Goal: Information Seeking & Learning: Learn about a topic

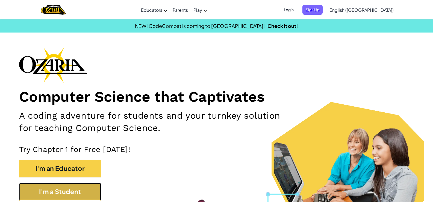
click at [57, 192] on button "I'm a Student" at bounding box center [60, 192] width 82 height 18
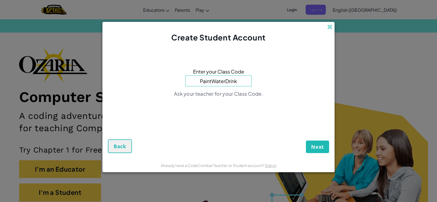
type input "PaintWaterDrink"
click at [320, 151] on button "Next" at bounding box center [317, 146] width 23 height 13
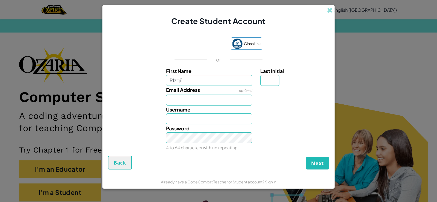
type input "RIzqi1"
click at [178, 102] on input "Email Address" at bounding box center [209, 100] width 86 height 11
click at [278, 80] on input "Last Initial" at bounding box center [269, 80] width 19 height 11
type input "3"
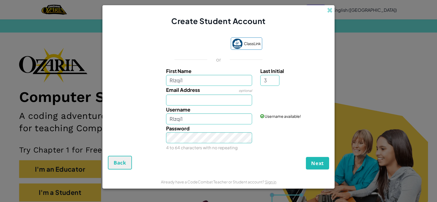
type input "RIzqi13"
click at [223, 93] on div "Email Address optional" at bounding box center [209, 96] width 95 height 20
click at [222, 98] on input "Email Address" at bounding box center [209, 100] width 86 height 11
click at [313, 163] on span "Next" at bounding box center [317, 163] width 13 height 7
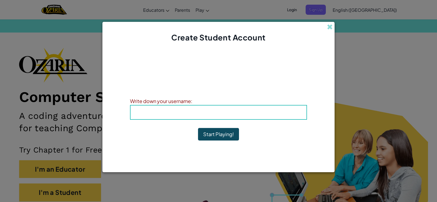
click at [212, 136] on button "Start Playing!" at bounding box center [218, 134] width 41 height 13
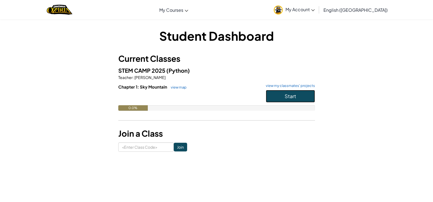
click at [268, 98] on button "Start" at bounding box center [290, 96] width 49 height 13
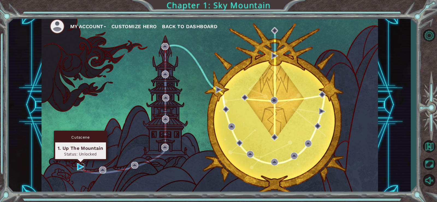
click at [78, 167] on img at bounding box center [80, 166] width 7 height 7
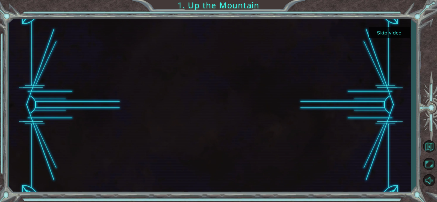
click at [388, 32] on button "Skip video" at bounding box center [389, 32] width 41 height 11
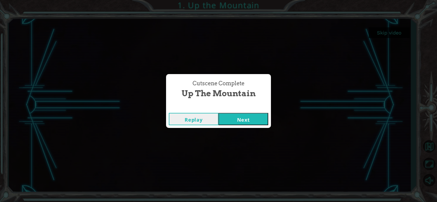
click at [261, 119] on button "Next" at bounding box center [243, 119] width 50 height 12
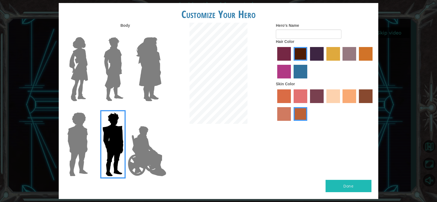
click at [283, 52] on label "paprika hair color" at bounding box center [284, 54] width 14 height 14
click at [275, 63] on input "paprika hair color" at bounding box center [275, 63] width 0 height 0
click at [336, 91] on label "sandy beach skin color" at bounding box center [333, 96] width 14 height 14
click at [324, 105] on input "sandy beach skin color" at bounding box center [324, 105] width 0 height 0
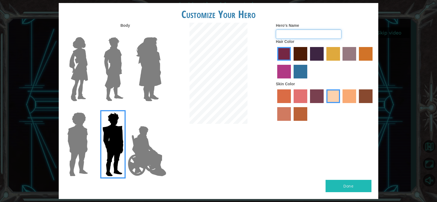
click at [309, 35] on input "Hero's Name" at bounding box center [309, 33] width 66 height 9
type input "rizqi"
click at [349, 182] on button "Done" at bounding box center [349, 186] width 46 height 12
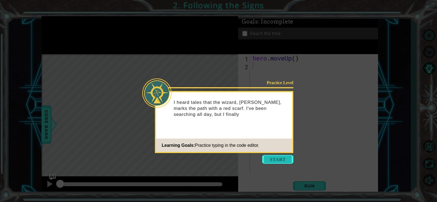
click at [288, 160] on button "Start" at bounding box center [277, 159] width 31 height 9
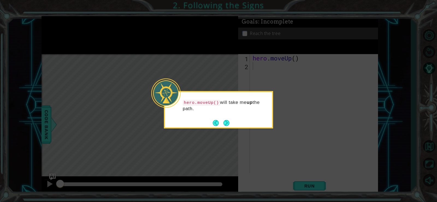
click at [230, 119] on div "hero.moveUp() will take me up the path." at bounding box center [218, 107] width 107 height 30
click at [229, 121] on button "Next" at bounding box center [227, 123] width 8 height 8
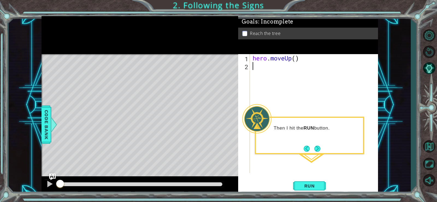
click at [253, 68] on div "hero . moveUp ( )" at bounding box center [316, 121] width 128 height 135
type textarea "he+"
type textarea "he"
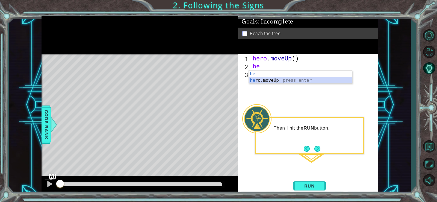
click at [261, 81] on div "he press enter he ro.moveUp press enter" at bounding box center [300, 83] width 103 height 26
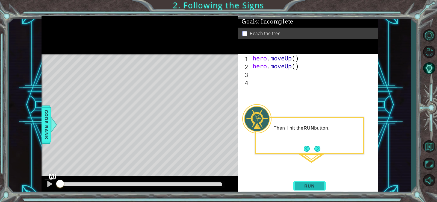
click at [309, 189] on button "Run" at bounding box center [309, 186] width 33 height 14
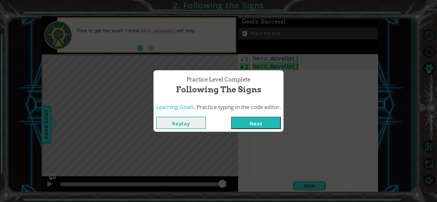
click at [253, 123] on button "Next" at bounding box center [256, 123] width 50 height 12
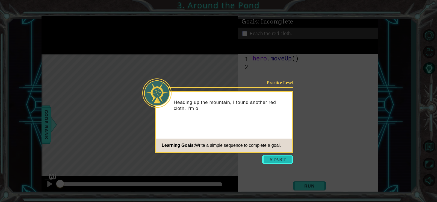
click at [279, 158] on button "Start" at bounding box center [277, 159] width 31 height 9
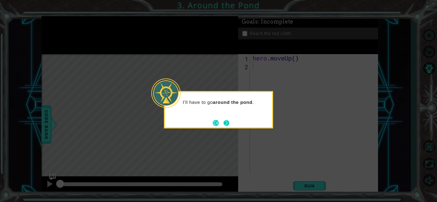
click at [225, 122] on button "Next" at bounding box center [226, 122] width 9 height 9
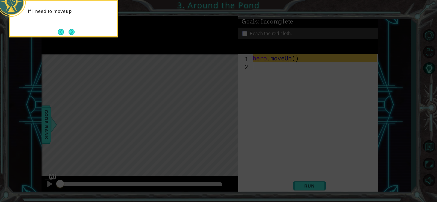
click at [257, 99] on icon at bounding box center [218, 30] width 437 height 343
click at [71, 32] on button "Next" at bounding box center [71, 32] width 8 height 8
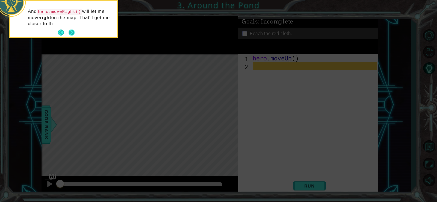
click at [73, 32] on button "Next" at bounding box center [72, 32] width 6 height 6
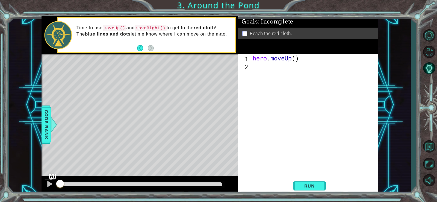
click at [257, 67] on div "hero . moveUp ( )" at bounding box center [316, 121] width 128 height 135
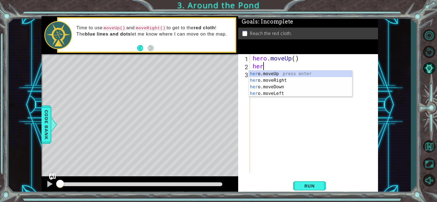
type textarea "hero"
click at [265, 76] on div "hero .moveUp press enter hero .moveRight press enter hero .moveDown press enter…" at bounding box center [300, 89] width 103 height 39
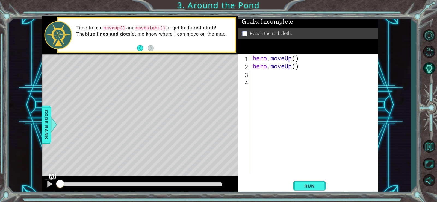
click at [292, 66] on div "hero . moveUp ( ) hero . moveUp ( )" at bounding box center [316, 121] width 128 height 135
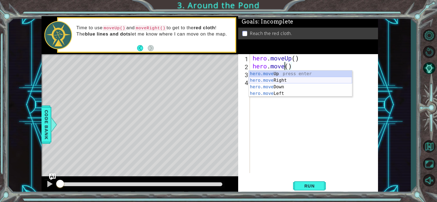
click at [290, 81] on div "hero.move Up press enter hero.move Right press enter hero.move Down press enter…" at bounding box center [300, 89] width 103 height 39
type textarea "hero.moveRight"
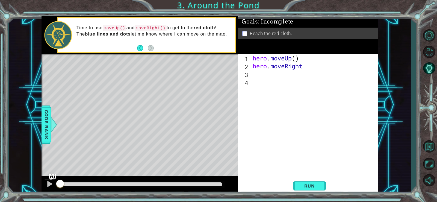
click at [255, 74] on div "hero . moveUp ( ) hero . moveRight" at bounding box center [316, 121] width 128 height 135
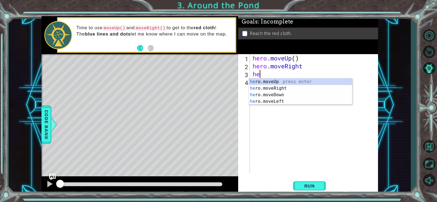
type textarea "her"
click at [256, 88] on div "her o.moveUp press enter her o.moveRight press enter her o.moveDown press enter…" at bounding box center [300, 97] width 103 height 39
click at [256, 88] on div "hero . moveUp ( ) hero . moveRight her" at bounding box center [316, 121] width 128 height 135
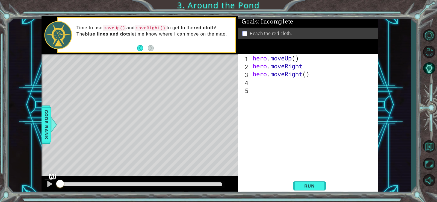
scroll to position [0, 0]
click at [253, 83] on div "hero . moveUp ( ) hero . moveRight hero . moveRight ( )" at bounding box center [316, 121] width 128 height 135
type textarea "h"
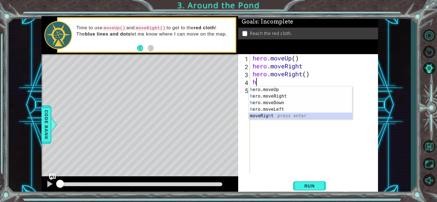
click at [264, 116] on div "h ero.moveUp press enter h ero.moveRight press enter h ero.moveDown press enter…" at bounding box center [300, 109] width 103 height 46
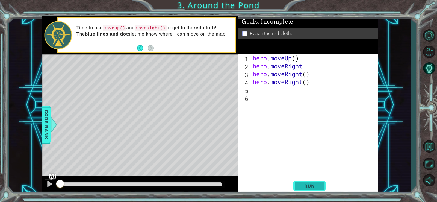
click at [311, 187] on span "Run" at bounding box center [310, 185] width 22 height 5
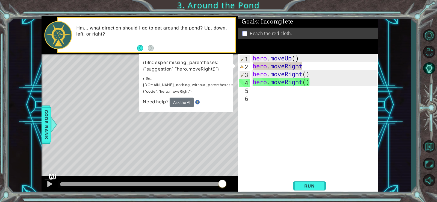
click at [300, 66] on div "hero . moveUp ( ) hero . moveRight hero . moveRight ( ) hero . moveRight ( )" at bounding box center [316, 121] width 128 height 135
click at [302, 66] on div "hero . moveUp ( ) hero . moveRight hero . moveRight ( ) hero . moveRight ( )" at bounding box center [316, 121] width 128 height 135
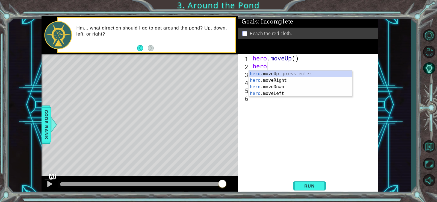
type textarea "h"
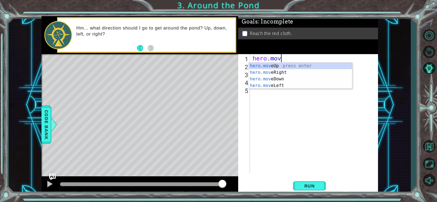
scroll to position [0, 2]
type textarea "hero.move"
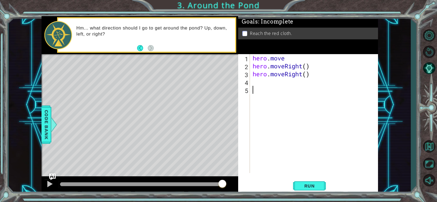
click at [287, 99] on div "hero . move hero . moveRight ( ) hero . moveRight ( )" at bounding box center [316, 121] width 128 height 135
click at [291, 59] on div "hero . move hero . moveRight ( ) hero . moveRight ( )" at bounding box center [316, 121] width 128 height 135
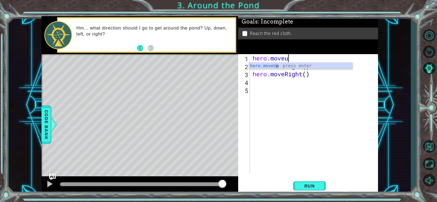
type textarea "hero.moveup"
click at [282, 64] on div "hero.moveUp press enter" at bounding box center [300, 73] width 103 height 20
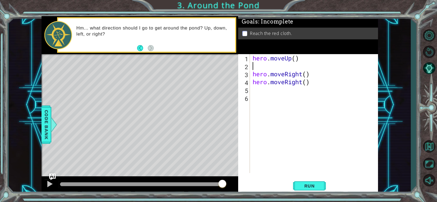
scroll to position [0, 0]
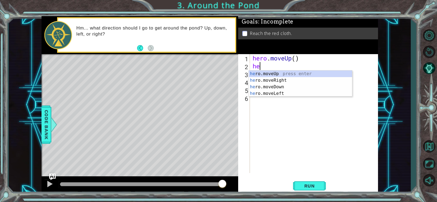
type textarea "her"
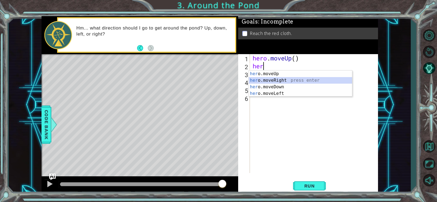
click at [285, 79] on div "her o.moveUp press enter her o.moveRight press enter her o.moveDown press enter…" at bounding box center [300, 89] width 103 height 39
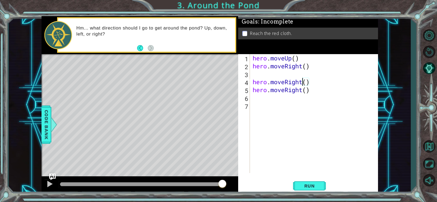
click at [302, 81] on div "hero . moveUp ( ) hero . moveRight ( ) hero . moveRight ( ) hero . moveRight ( )" at bounding box center [316, 121] width 128 height 135
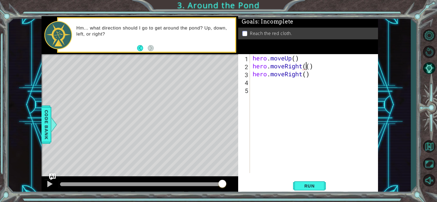
type textarea "hero.moveRight()"
click at [280, 90] on div "hero . moveUp ( ) hero . moveRight ( ) hero . moveRight ( )" at bounding box center [316, 121] width 128 height 135
click at [302, 74] on div "hero . moveUp ( ) hero . moveRight ( ) hero . moveRight ( )" at bounding box center [316, 121] width 128 height 135
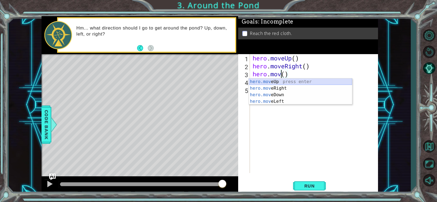
click at [290, 83] on div "hero.mov eUp press enter hero.mov eRight press enter hero.mov eDown press enter…" at bounding box center [300, 97] width 103 height 39
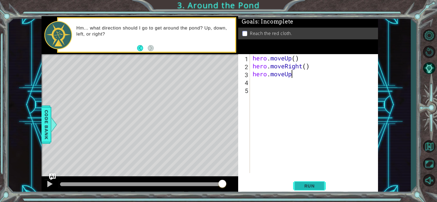
click at [316, 187] on span "Run" at bounding box center [310, 185] width 22 height 5
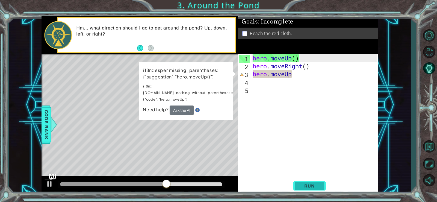
click at [319, 187] on span "Run" at bounding box center [310, 185] width 22 height 5
click at [294, 71] on div "hero . moveUp ( ) hero . moveRight ( ) hero . moveUp" at bounding box center [316, 121] width 128 height 135
click at [293, 74] on div "hero . moveUp ( ) hero . moveRight ( ) hero . moveUp" at bounding box center [316, 121] width 128 height 135
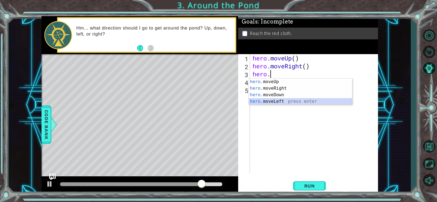
click at [287, 100] on div "hero. moveUp press enter hero. moveRight press enter hero. moveDown press enter…" at bounding box center [300, 97] width 103 height 39
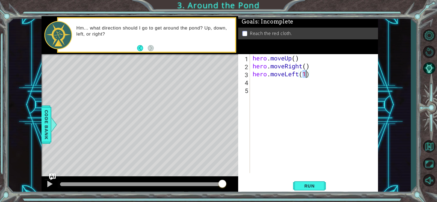
type textarea "hero.moveLeft()"
click at [256, 81] on div "hero . moveUp ( ) hero . moveRight ( ) hero . moveLeft ( )" at bounding box center [316, 121] width 128 height 135
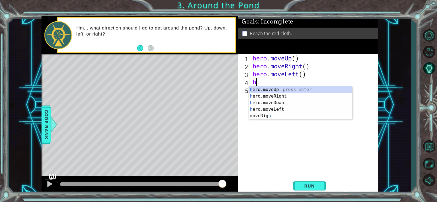
type textarea "hr"
click at [282, 90] on div "h e r o.moveUp press enter h e r o.moveDown press enter h e r o.moveLeft press …" at bounding box center [300, 105] width 103 height 39
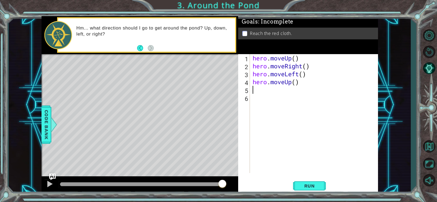
scroll to position [0, 0]
click at [282, 90] on div "hero . moveUp ( ) hero . moveRight ( ) hero . moveLeft ( ) hero . moveUp ( )" at bounding box center [316, 121] width 128 height 135
click at [297, 185] on button "Run" at bounding box center [309, 186] width 33 height 14
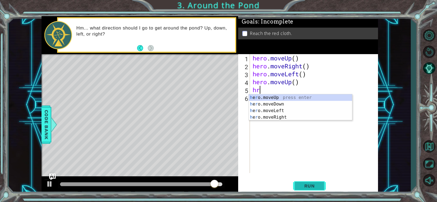
type textarea "hro"
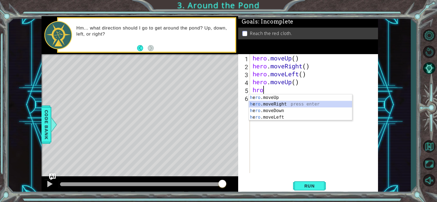
click at [287, 105] on div "h e ro .moveUp press enter h e ro .moveRight press enter h e ro .moveDown press…" at bounding box center [300, 113] width 103 height 39
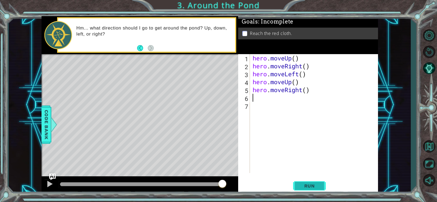
click at [319, 184] on span "Run" at bounding box center [310, 185] width 22 height 5
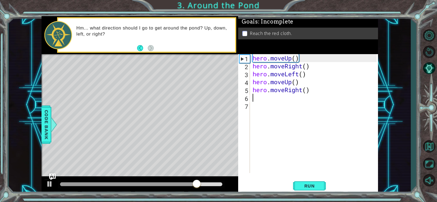
click at [260, 101] on div "hero . moveUp ( ) hero . moveRight ( ) hero . moveLeft ( ) hero . moveUp ( ) he…" at bounding box center [316, 121] width 128 height 135
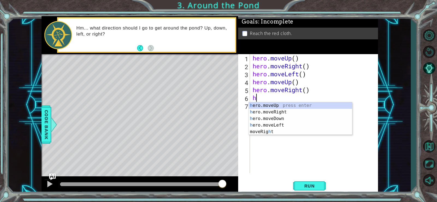
type textarea "hr"
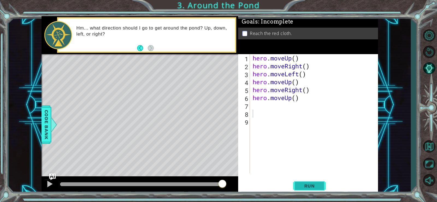
click at [301, 181] on button "Run" at bounding box center [309, 186] width 33 height 14
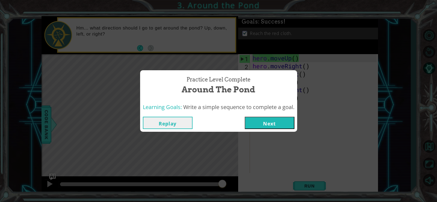
click at [271, 123] on button "Next" at bounding box center [270, 123] width 50 height 12
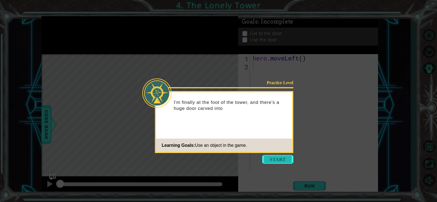
click at [273, 158] on button "Start" at bounding box center [277, 159] width 31 height 9
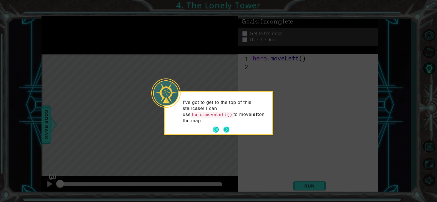
click at [228, 126] on button "Next" at bounding box center [226, 129] width 6 height 6
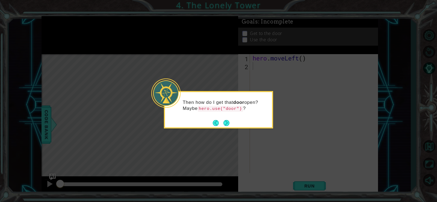
click at [228, 122] on button "Next" at bounding box center [226, 123] width 6 height 6
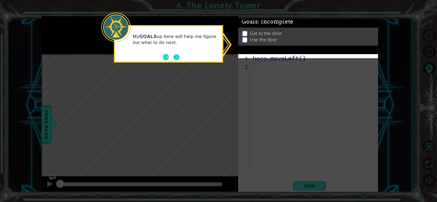
click at [174, 55] on button "Next" at bounding box center [176, 57] width 6 height 6
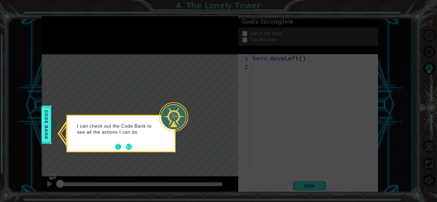
click at [126, 148] on button "Next" at bounding box center [129, 147] width 6 height 6
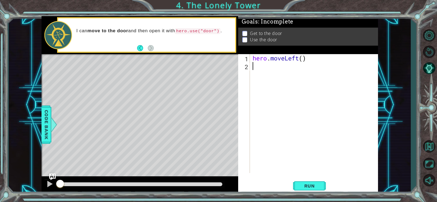
click at [257, 63] on div "hero . moveLeft ( )" at bounding box center [316, 121] width 128 height 135
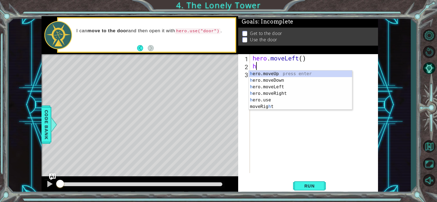
type textarea "hr"
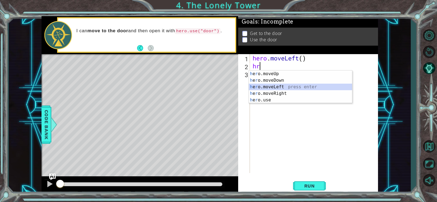
click at [262, 88] on div "h e r o.moveUp press enter h e r o.moveDown press enter h e r o.moveLeft press …" at bounding box center [300, 93] width 103 height 46
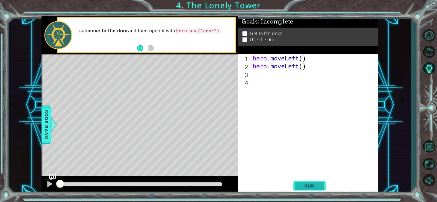
click at [318, 184] on span "Run" at bounding box center [310, 185] width 22 height 5
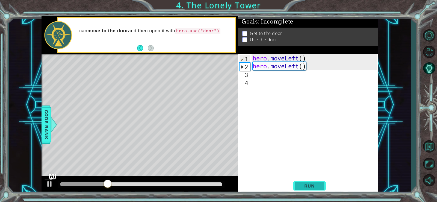
click at [316, 186] on span "Run" at bounding box center [310, 185] width 22 height 5
type textarea "h"
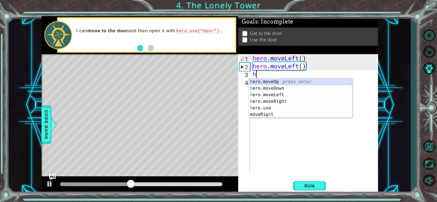
click at [276, 80] on div "h ero.moveUp press enter h ero.moveDown press enter h ero.moveLeft press enter …" at bounding box center [300, 104] width 103 height 52
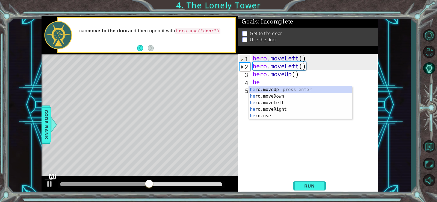
type textarea "her"
click at [265, 90] on div "her o.moveUp press enter her o.moveDown press enter her o.moveLeft press enter …" at bounding box center [300, 109] width 103 height 46
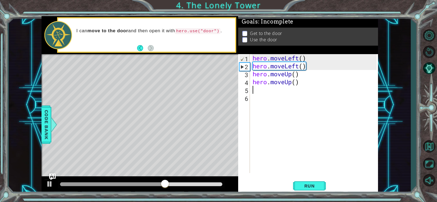
scroll to position [0, 0]
click at [310, 181] on button "Run" at bounding box center [309, 186] width 33 height 14
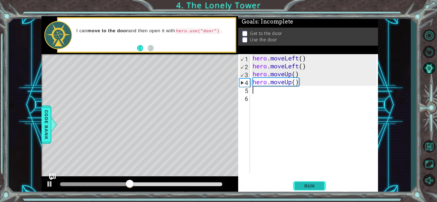
click at [311, 181] on button "Run" at bounding box center [309, 186] width 33 height 14
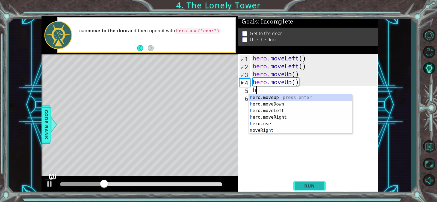
type textarea "hr"
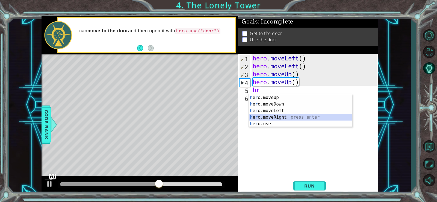
click at [276, 115] on div "h e r o.moveUp press enter h e r o.moveDown press enter h e r o.moveLeft press …" at bounding box center [300, 117] width 103 height 46
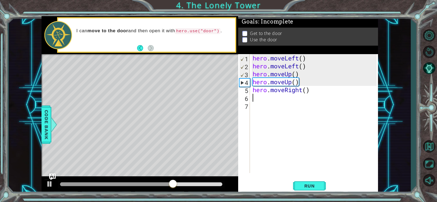
type textarea "h"
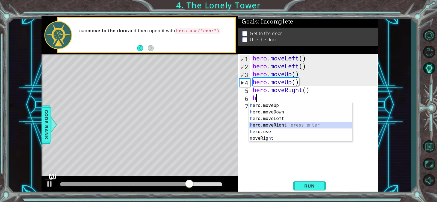
click at [277, 124] on div "h ero.moveUp press enter h ero.moveDown press enter h ero.moveLeft press enter …" at bounding box center [300, 128] width 103 height 52
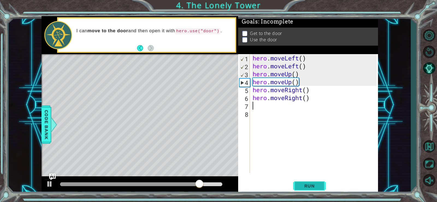
click at [316, 179] on button "Run" at bounding box center [309, 186] width 33 height 14
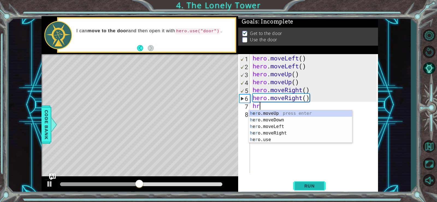
scroll to position [0, 0]
click at [281, 138] on div "h e r o.moveUp press enter h e r o.moveDown press enter h e r o.moveLeft press …" at bounding box center [300, 133] width 103 height 46
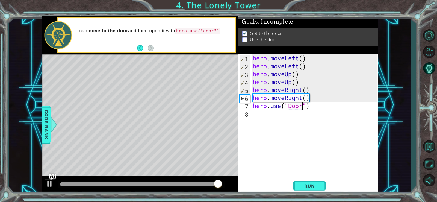
scroll to position [0, 4]
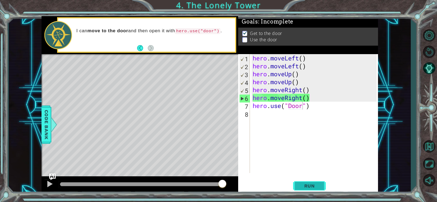
click at [305, 188] on span "Run" at bounding box center [310, 185] width 22 height 5
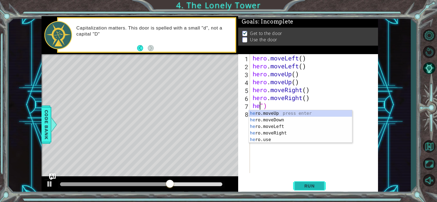
scroll to position [0, 0]
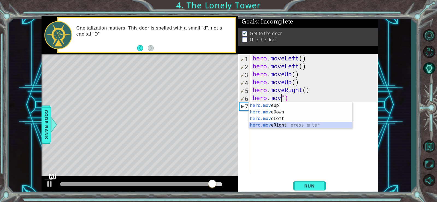
click at [284, 124] on div "hero.mov eUp press enter hero.mov eDown press enter hero.mov eLeft press enter …" at bounding box center [300, 121] width 103 height 39
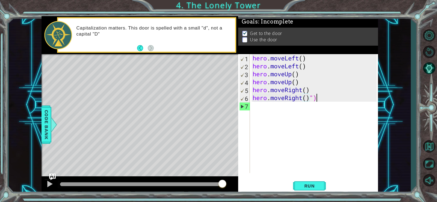
click at [320, 99] on div "hero . moveLeft ( ) hero . moveLeft ( ) hero . moveUp ( ) hero . moveUp ( ) her…" at bounding box center [316, 121] width 128 height 135
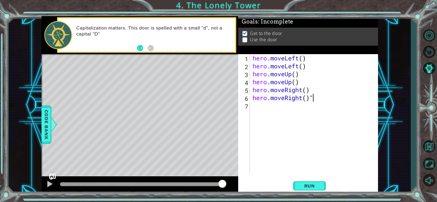
type textarea "hero.moveRight()"
click at [256, 105] on div "hero . moveLeft ( ) hero . moveLeft ( ) hero . moveUp ( ) hero . moveUp ( ) her…" at bounding box center [316, 121] width 128 height 135
type textarea "h"
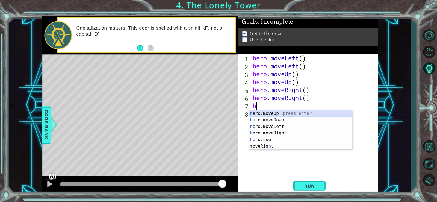
click at [278, 114] on div "h ero.moveUp press enter h ero.moveDown press enter h ero.moveLeft press enter …" at bounding box center [300, 136] width 103 height 52
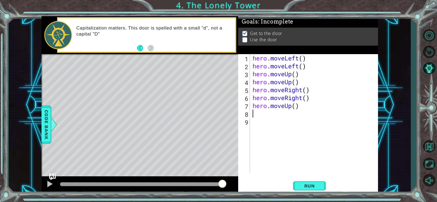
click at [273, 114] on div "hero . moveLeft ( ) hero . moveLeft ( ) hero . moveUp ( ) hero . moveUp ( ) her…" at bounding box center [316, 121] width 128 height 135
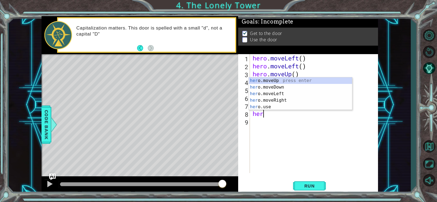
scroll to position [0, 1]
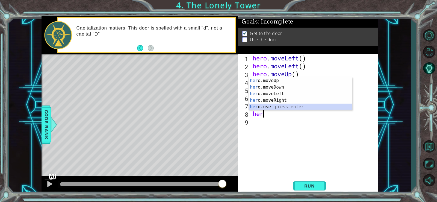
click at [273, 105] on div "her o.moveUp press enter her o.moveDown press enter her o.moveLeft press enter …" at bounding box center [300, 100] width 103 height 46
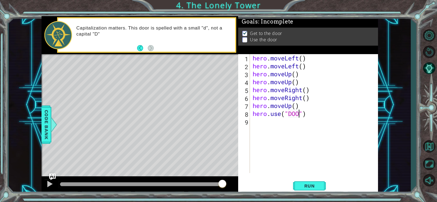
scroll to position [0, 4]
type textarea "hero.use("DOOR")"
click at [306, 186] on span "Run" at bounding box center [310, 185] width 22 height 5
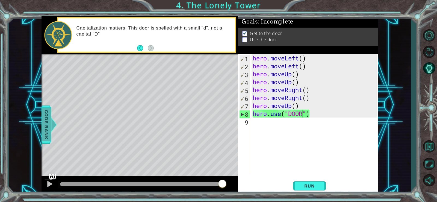
click at [42, 126] on span "Code Bank" at bounding box center [44, 124] width 9 height 33
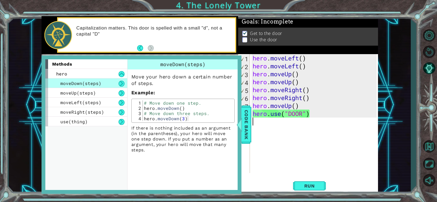
scroll to position [0, 0]
click at [261, 138] on div "hero . moveLeft ( ) hero . moveLeft ( ) hero . moveUp ( ) hero . moveUp ( ) her…" at bounding box center [316, 121] width 128 height 135
click at [246, 122] on span "Code Bank" at bounding box center [244, 124] width 9 height 33
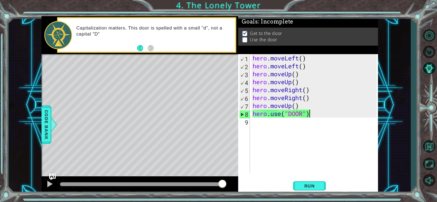
click at [309, 114] on div "hero . moveLeft ( ) hero . moveLeft ( ) hero . moveUp ( ) hero . moveUp ( ) her…" at bounding box center [316, 121] width 128 height 135
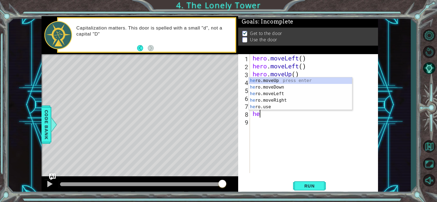
type textarea "h"
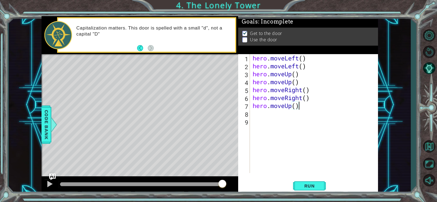
click at [299, 107] on div "hero . moveLeft ( ) hero . moveLeft ( ) hero . moveUp ( ) hero . moveUp ( ) her…" at bounding box center [316, 121] width 128 height 135
type textarea "hero.move"
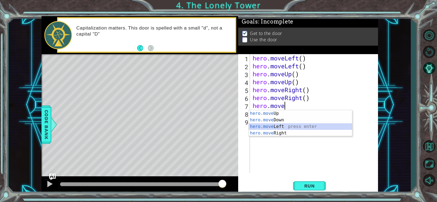
click at [266, 125] on div "hero.move Up press enter hero.move Down press enter hero.move Left press enter …" at bounding box center [300, 129] width 103 height 39
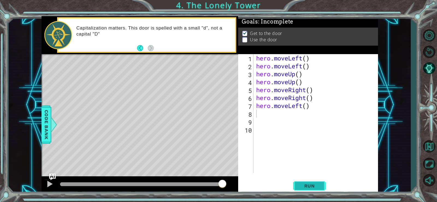
click at [311, 186] on span "Run" at bounding box center [310, 185] width 22 height 5
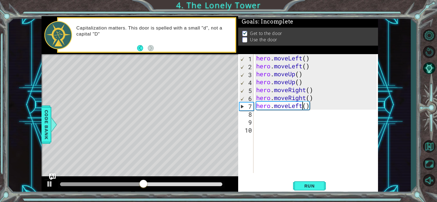
click at [301, 105] on div "hero . moveLeft ( ) hero . moveLeft ( ) hero . moveUp ( ) hero . moveUp ( ) her…" at bounding box center [317, 121] width 124 height 135
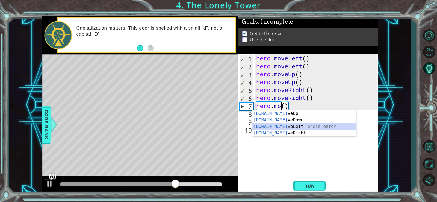
click at [294, 129] on div "[DOMAIN_NAME] veUp press enter [DOMAIN_NAME] veDown press enter [DOMAIN_NAME] v…" at bounding box center [303, 129] width 103 height 39
type textarea "hero.moveLeft"
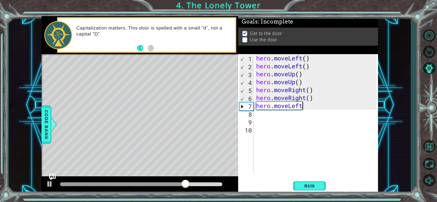
click at [301, 102] on div "hero . moveLeft ( ) hero . moveLeft ( ) hero . moveUp ( ) hero . moveUp ( ) her…" at bounding box center [317, 121] width 124 height 135
click at [301, 104] on div "hero . moveLeft ( ) hero . moveLeft ( ) hero . moveUp ( ) hero . moveUp ( ) her…" at bounding box center [317, 121] width 124 height 135
click at [301, 106] on div "hero . moveLeft ( ) hero . moveLeft ( ) hero . moveUp ( ) hero . moveUp ( ) her…" at bounding box center [317, 121] width 124 height 135
click at [311, 113] on div "hero . moveLeft ( ) hero . moveLeft ( ) hero . moveUp ( ) hero . moveUp ( ) her…" at bounding box center [317, 121] width 124 height 135
click at [310, 184] on span "Run" at bounding box center [310, 185] width 22 height 5
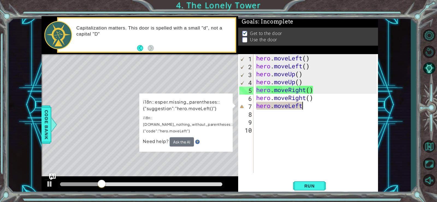
click at [302, 105] on div "hero . moveLeft ( ) hero . moveLeft ( ) hero . moveUp ( ) hero . moveUp ( ) her…" at bounding box center [317, 121] width 124 height 135
type textarea "hero.moveLeft"
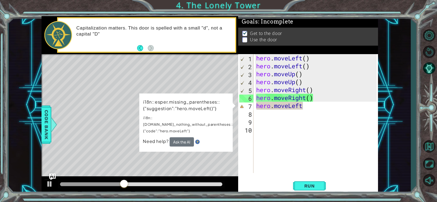
click at [220, 153] on div "Level Map" at bounding box center [168, 134] width 252 height 161
click at [295, 128] on div "hero . moveLeft ( ) hero . moveLeft ( ) hero . moveUp ( ) hero . moveUp ( ) her…" at bounding box center [317, 121] width 124 height 135
click at [295, 127] on div "hero . moveLeft ( ) hero . moveLeft ( ) hero . moveUp ( ) hero . moveUp ( ) her…" at bounding box center [317, 121] width 124 height 135
click at [302, 106] on div "hero . moveLeft ( ) hero . moveLeft ( ) hero . moveUp ( ) hero . moveUp ( ) her…" at bounding box center [317, 121] width 124 height 135
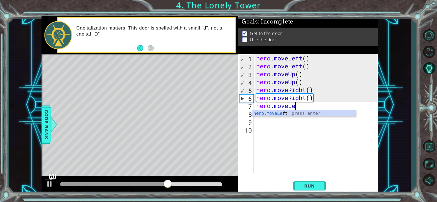
scroll to position [0, 3]
type textarea "hero.move"
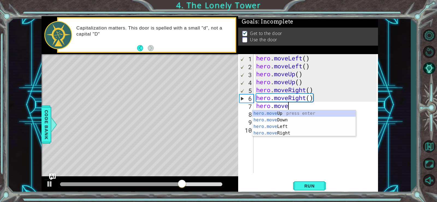
scroll to position [0, 2]
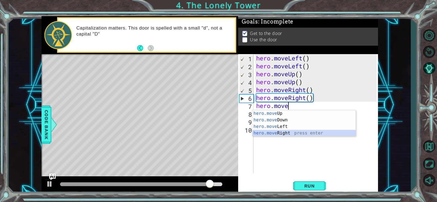
click at [285, 131] on div "hero.move Up press enter hero.move Down press enter hero.move Left press enter …" at bounding box center [303, 129] width 103 height 39
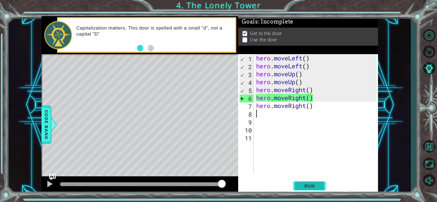
click at [306, 188] on button "Run" at bounding box center [309, 186] width 33 height 14
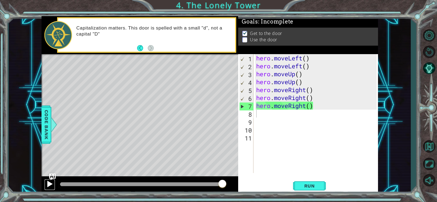
click at [47, 183] on div at bounding box center [49, 183] width 7 height 7
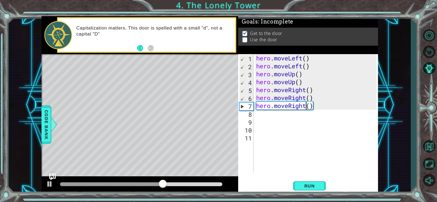
click at [305, 105] on div "hero . moveLeft ( ) hero . moveLeft ( ) hero . moveUp ( ) hero . moveUp ( ) her…" at bounding box center [317, 121] width 124 height 135
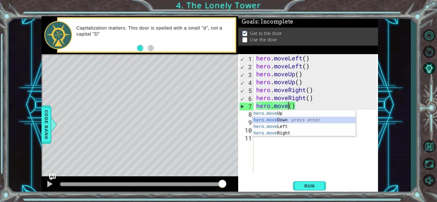
click at [292, 120] on div "hero.move Up press enter hero.move Down press enter hero.move Left press enter …" at bounding box center [303, 129] width 103 height 39
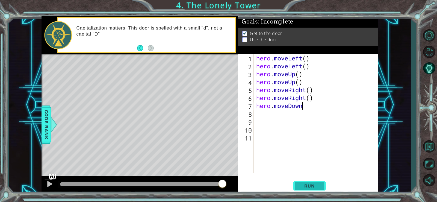
click at [305, 182] on button "Run" at bounding box center [309, 186] width 33 height 14
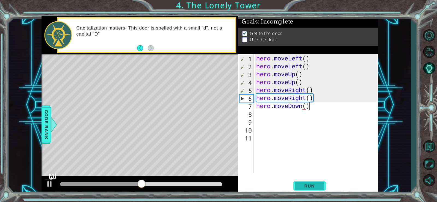
scroll to position [0, 4]
click at [305, 182] on button "Run" at bounding box center [309, 186] width 33 height 14
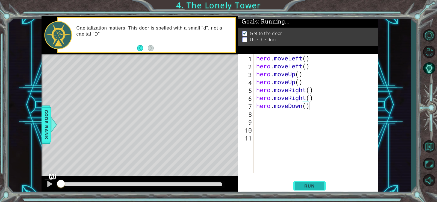
click at [306, 182] on button "Run" at bounding box center [309, 186] width 33 height 14
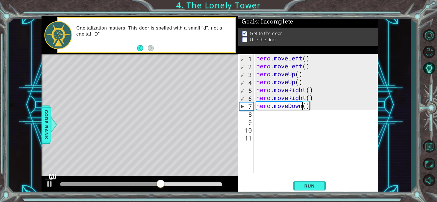
click at [302, 107] on div "hero . moveLeft ( ) hero . moveLeft ( ) hero . moveUp ( ) hero . moveUp ( ) her…" at bounding box center [317, 121] width 124 height 135
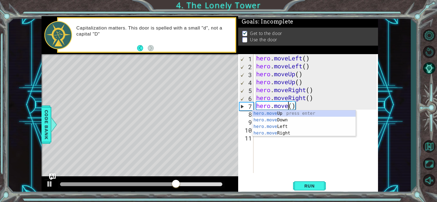
scroll to position [0, 3]
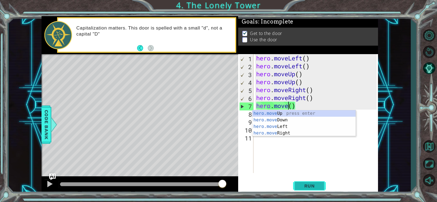
click at [305, 186] on span "Run" at bounding box center [310, 185] width 22 height 5
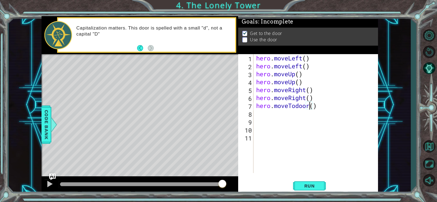
scroll to position [0, 4]
type textarea "hero.moveTodoor()"
click at [304, 186] on span "Run" at bounding box center [310, 185] width 22 height 5
